Goal: Use online tool/utility: Use online tool/utility

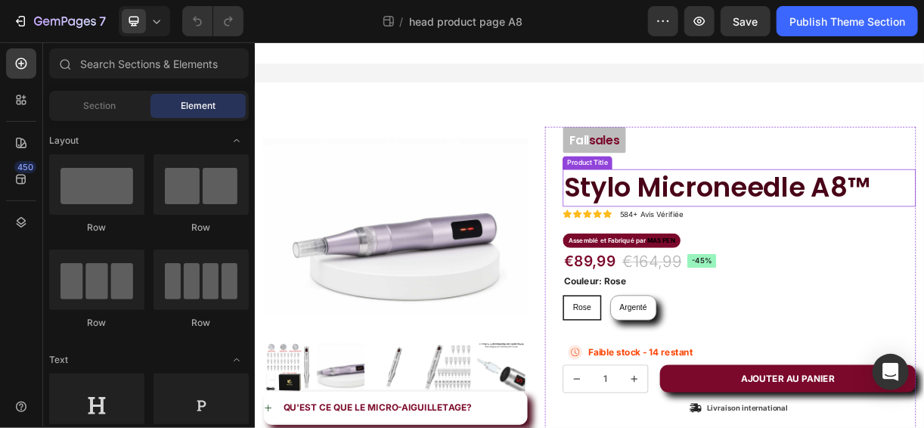
click at [923, 235] on h1 "Stylo Microneedle A8™" at bounding box center [910, 240] width 478 height 50
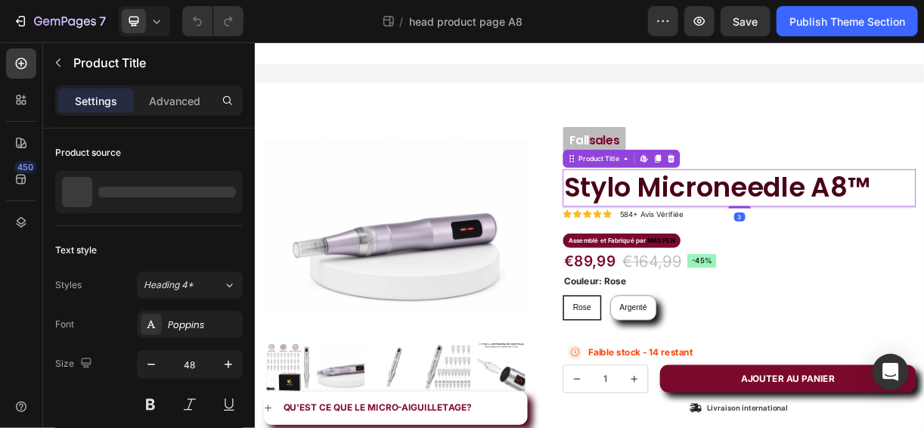
click at [923, 238] on h1 "Stylo Microneedle A8™" at bounding box center [910, 240] width 478 height 50
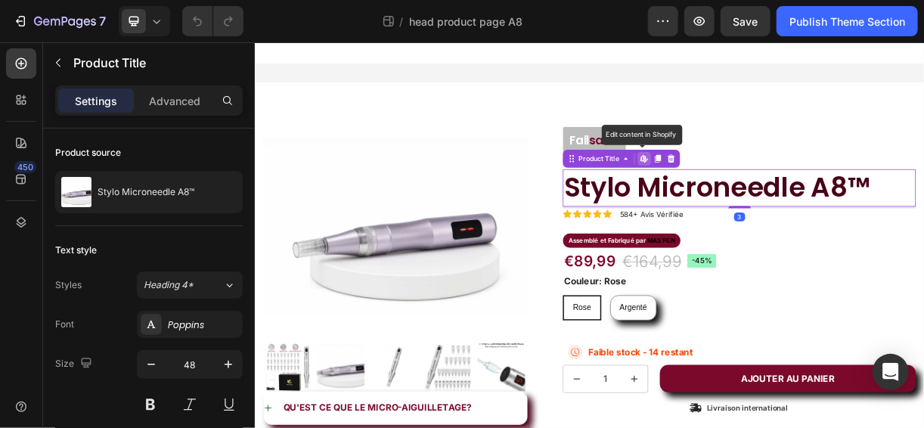
click at [923, 238] on h1 "Stylo Microneedle A8™" at bounding box center [910, 240] width 478 height 50
click at [923, 242] on h1 "Stylo Microneedle A8™" at bounding box center [910, 240] width 478 height 50
click at [923, 237] on h1 "Stylo Microneedle A8™" at bounding box center [910, 240] width 478 height 50
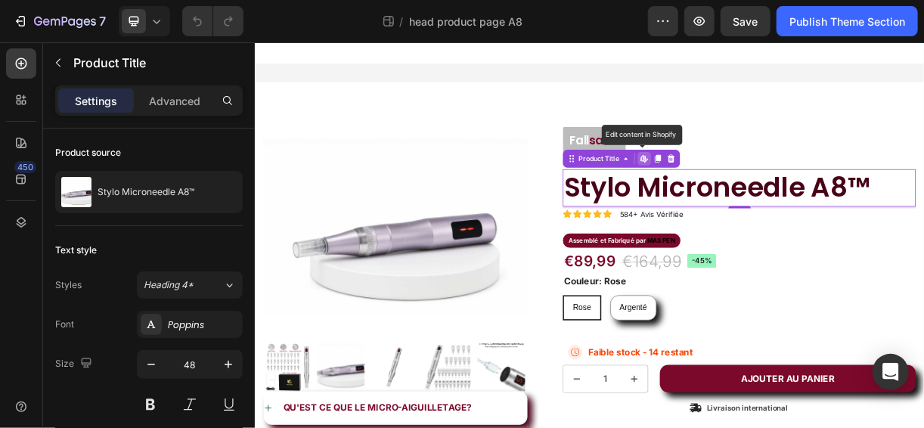
click at [923, 237] on h1 "Stylo Microneedle A8™" at bounding box center [910, 240] width 478 height 50
click at [923, 238] on h1 "Stylo Microneedle A8™" at bounding box center [910, 240] width 478 height 50
click at [923, 237] on h1 "Stylo Microneedle A8™" at bounding box center [910, 240] width 478 height 50
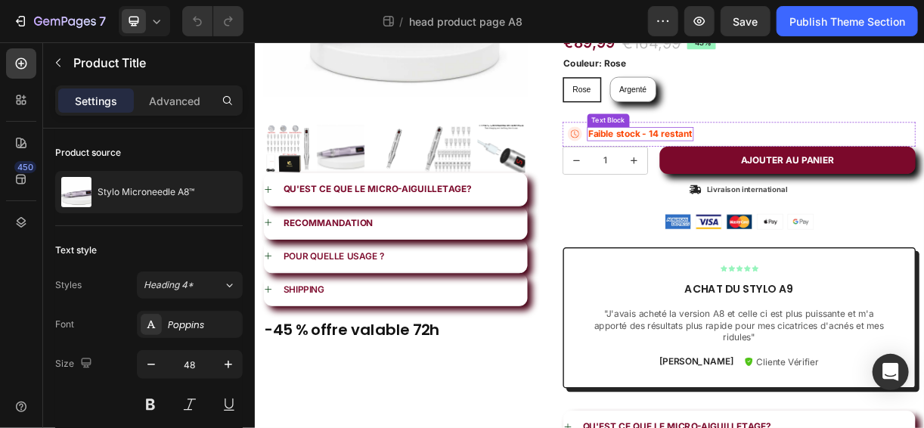
scroll to position [302, 0]
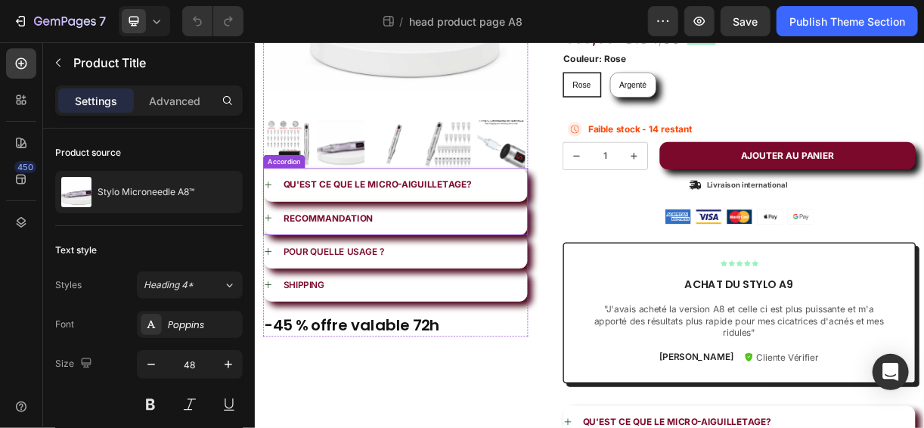
click at [271, 231] on icon at bounding box center [272, 235] width 9 height 9
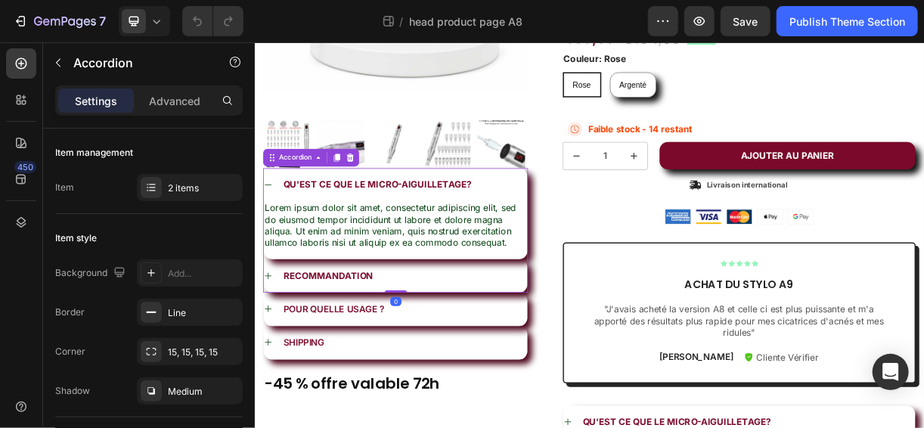
click at [271, 230] on icon at bounding box center [272, 236] width 12 height 12
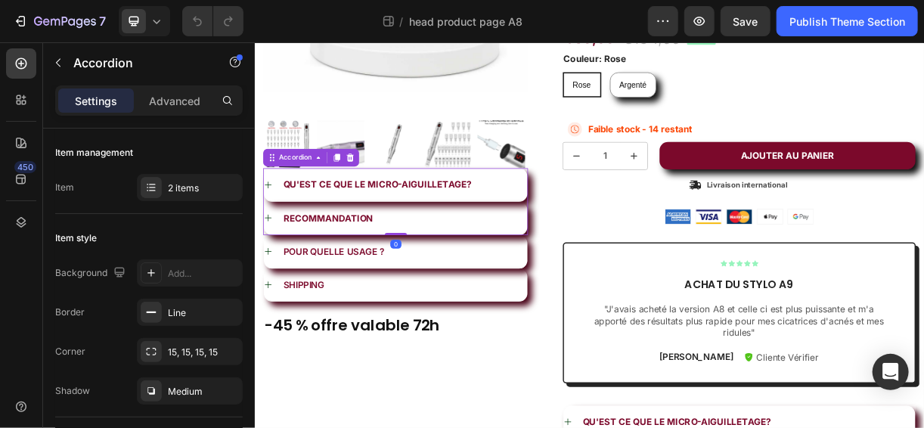
click at [269, 274] on icon at bounding box center [272, 280] width 12 height 12
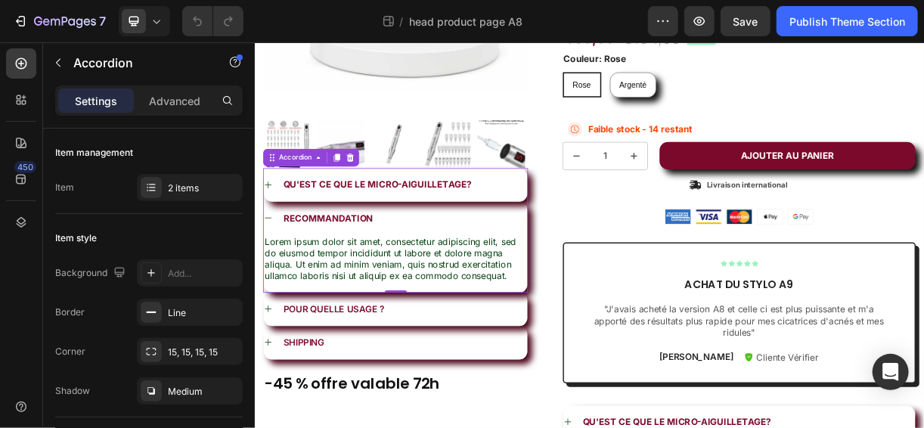
click at [270, 279] on icon at bounding box center [272, 280] width 12 height 12
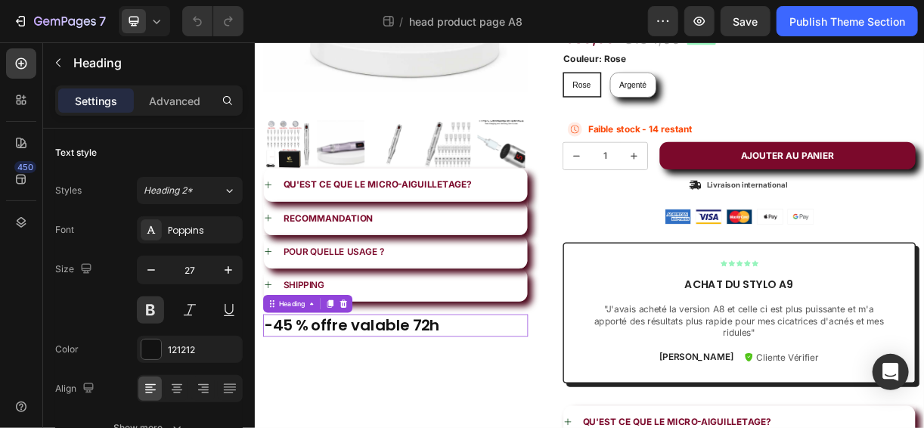
click at [511, 417] on h2 "-45 % offre valable 72h" at bounding box center [444, 425] width 359 height 29
click at [511, 417] on p "-45 % offre valable 72h" at bounding box center [445, 426] width 356 height 26
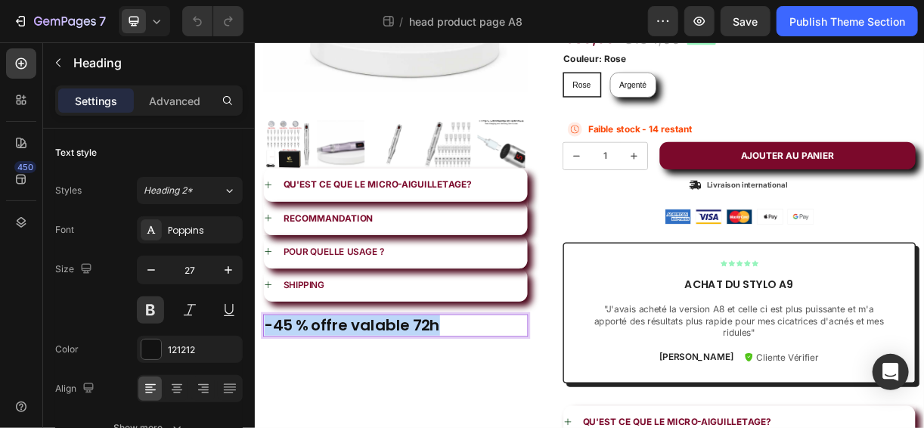
click at [511, 417] on p "-45 % offre valable 72h" at bounding box center [445, 426] width 356 height 26
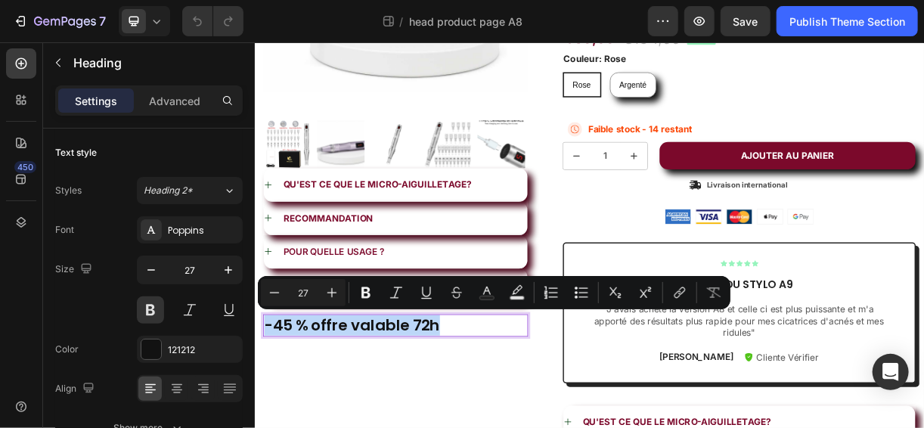
click at [511, 417] on p "-45 % offre valable 72h" at bounding box center [445, 426] width 356 height 26
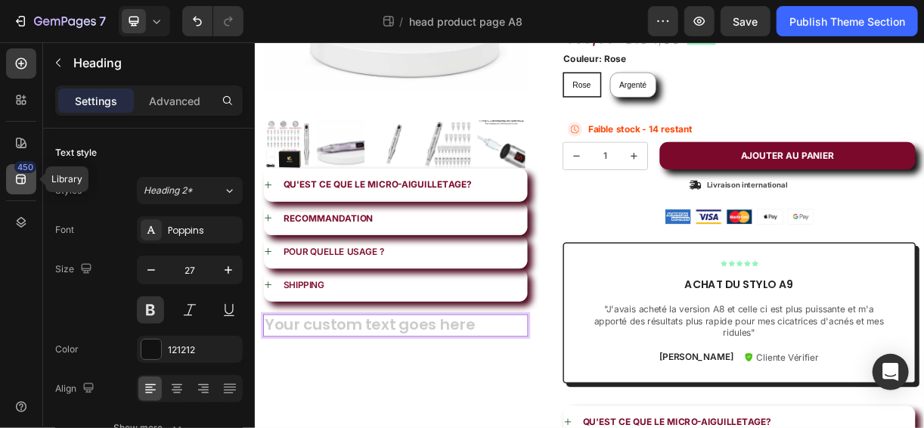
click at [19, 166] on div "450" at bounding box center [25, 167] width 22 height 12
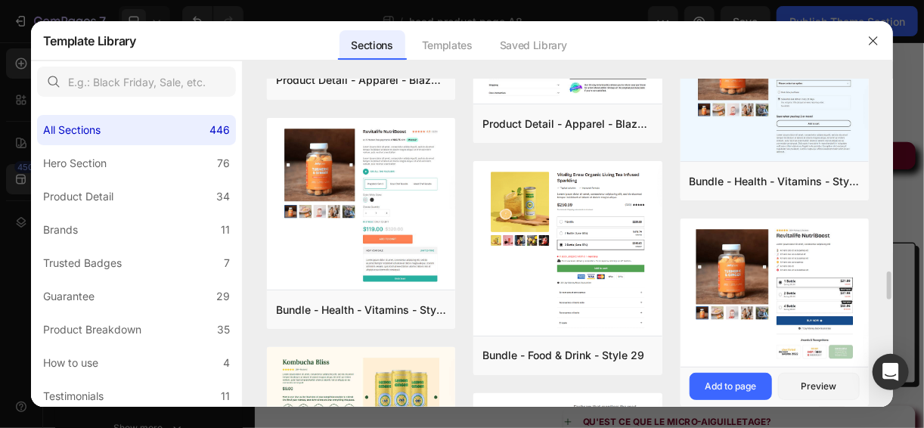
scroll to position [2284, 0]
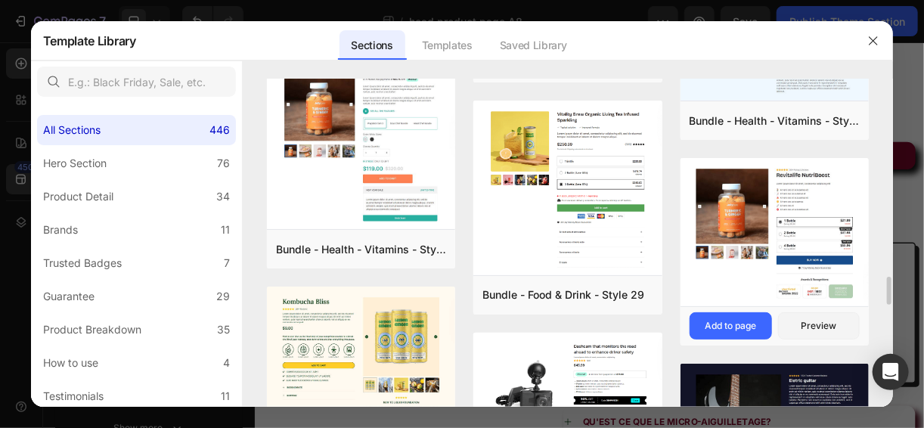
click at [715, 286] on img at bounding box center [774, 233] width 189 height 150
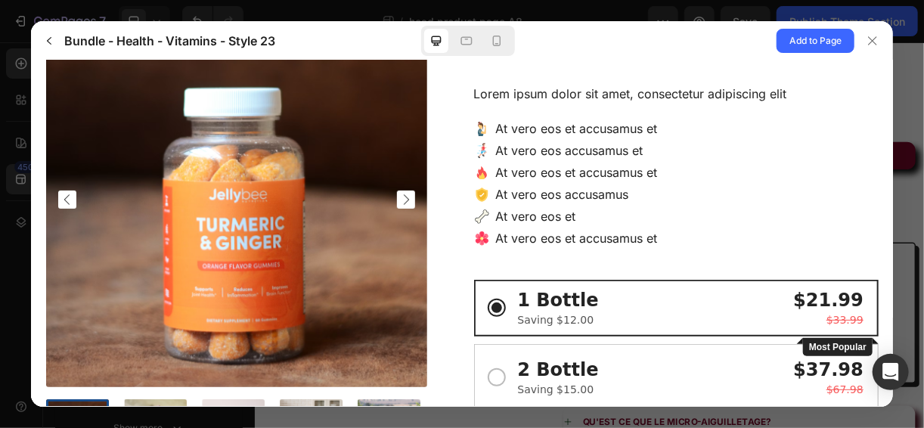
scroll to position [88, 0]
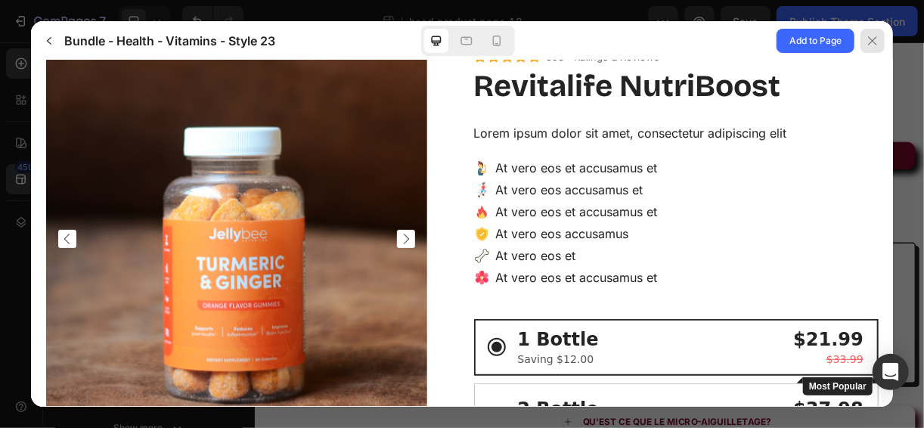
click at [864, 44] on div at bounding box center [872, 41] width 24 height 24
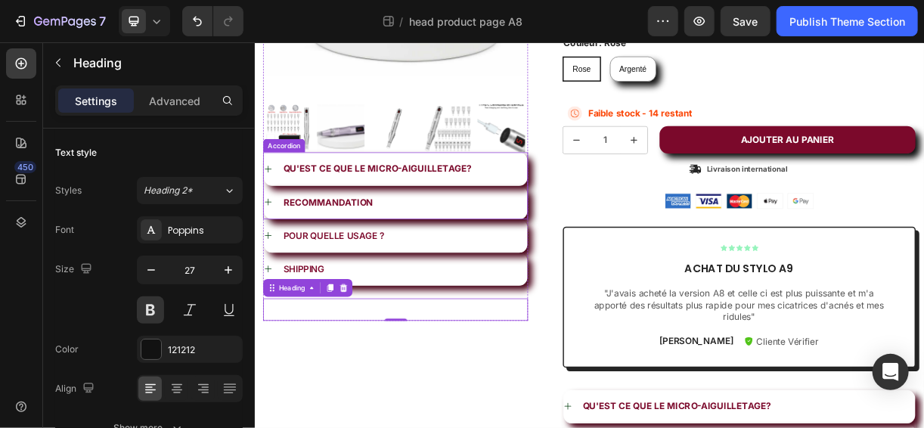
scroll to position [302, 0]
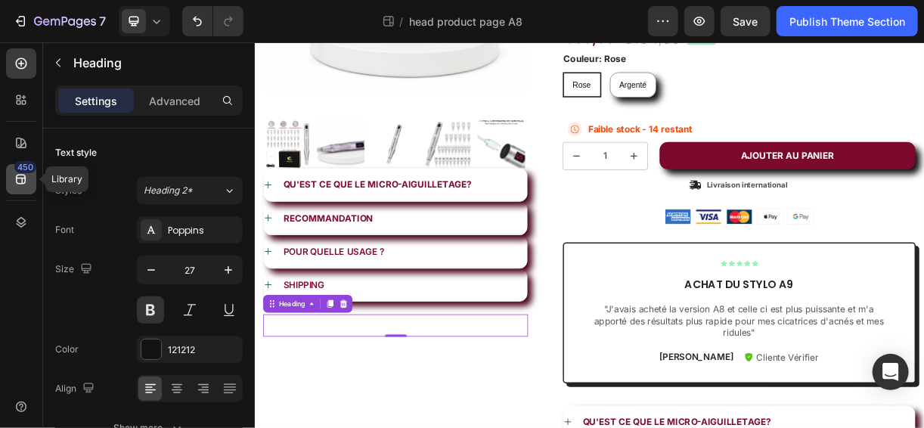
click at [21, 179] on icon at bounding box center [21, 179] width 15 height 15
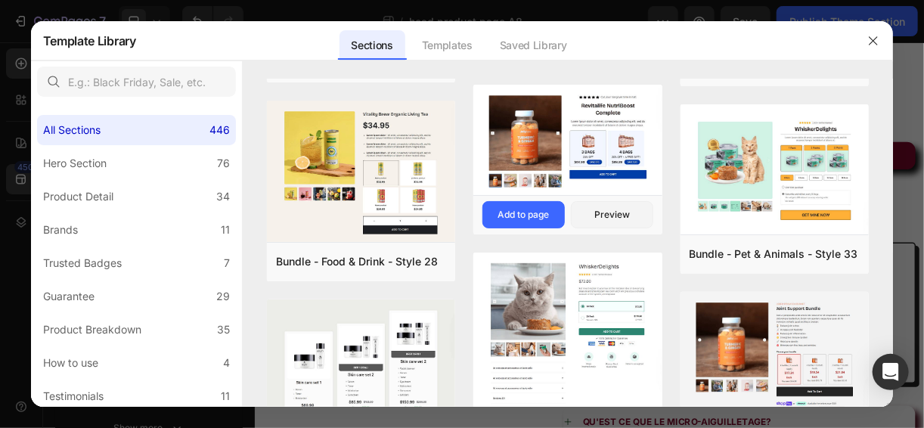
scroll to position [3824, 0]
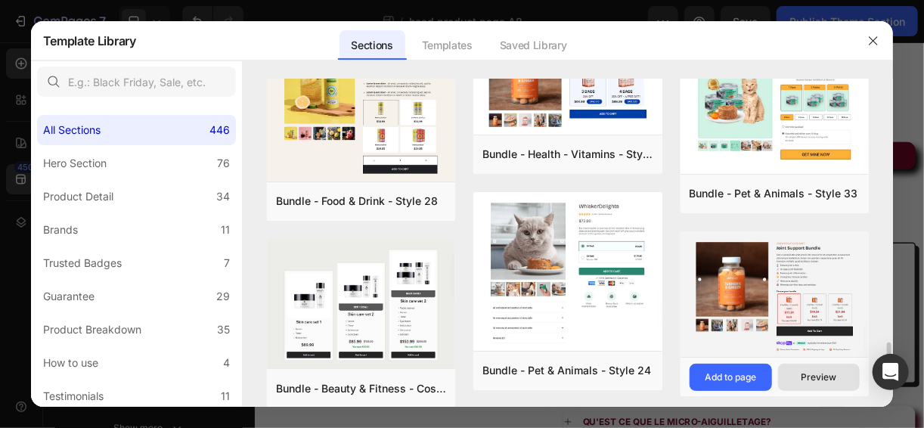
click at [816, 370] on div "Preview" at bounding box center [818, 377] width 36 height 14
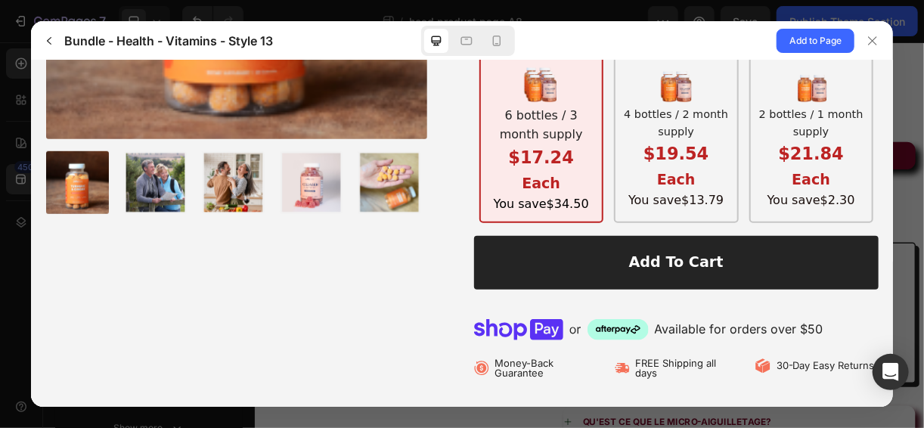
scroll to position [395, 0]
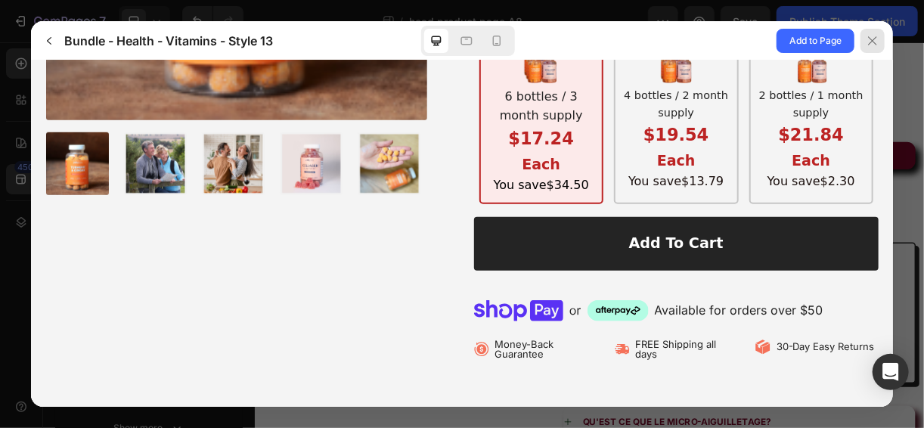
click at [875, 39] on icon at bounding box center [872, 41] width 12 height 12
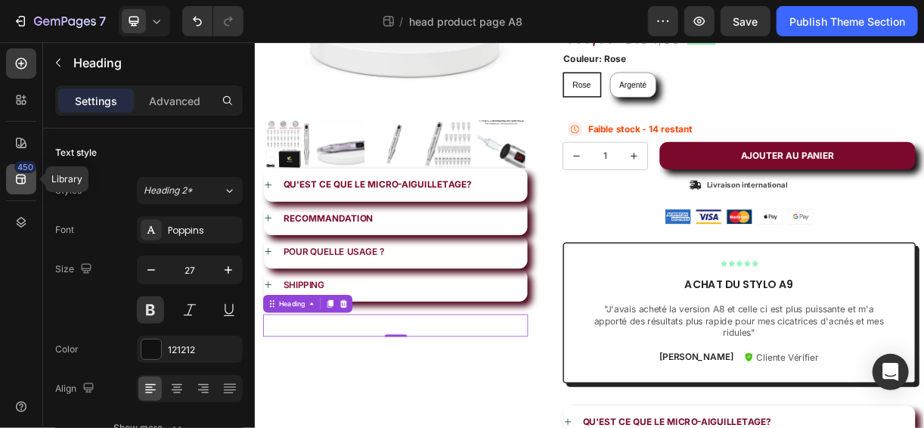
click at [12, 179] on div "450" at bounding box center [21, 179] width 30 height 30
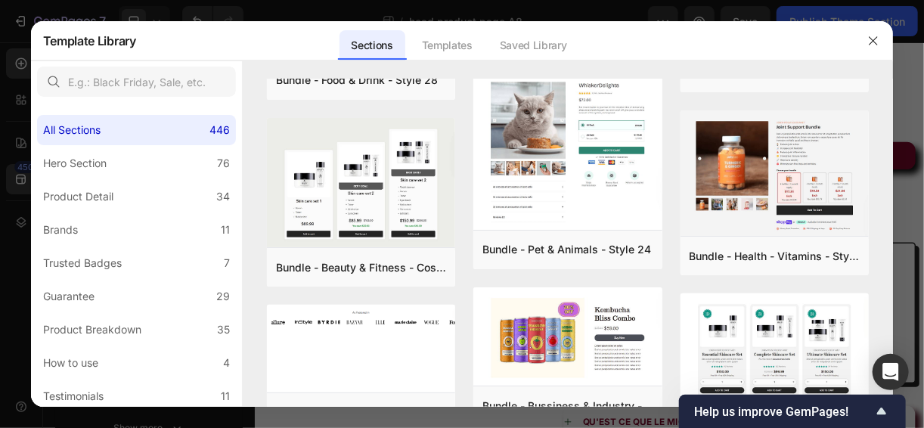
scroll to position [4005, 0]
